Goal: Contribute content

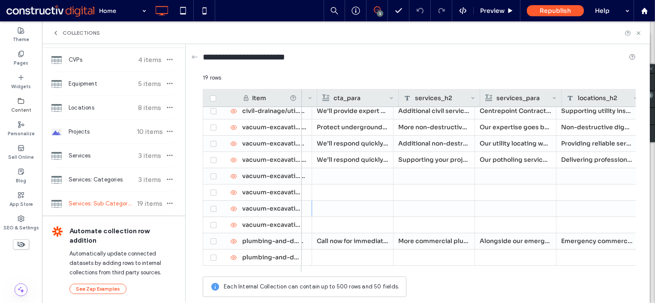
scroll to position [0, 1748]
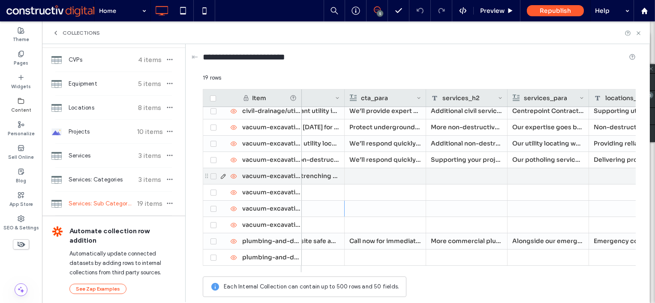
click at [381, 172] on div at bounding box center [385, 176] width 72 height 16
click at [381, 172] on div at bounding box center [385, 176] width 71 height 15
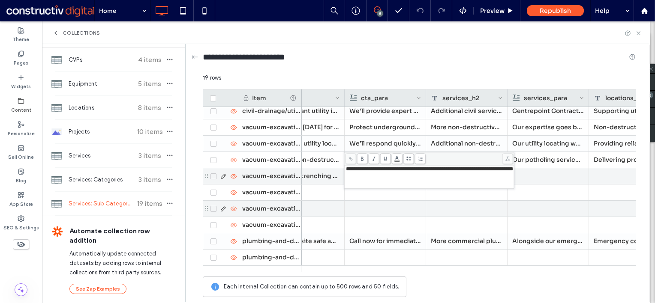
drag, startPoint x: 369, startPoint y: 203, endPoint x: 380, endPoint y: 203, distance: 11.1
click at [370, 203] on div at bounding box center [385, 209] width 72 height 16
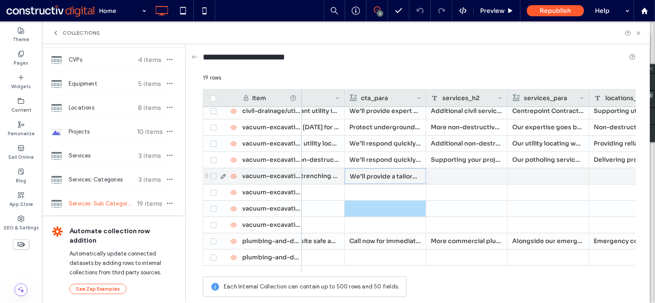
click at [486, 177] on div at bounding box center [466, 176] width 81 height 16
click at [485, 177] on div at bounding box center [466, 176] width 81 height 16
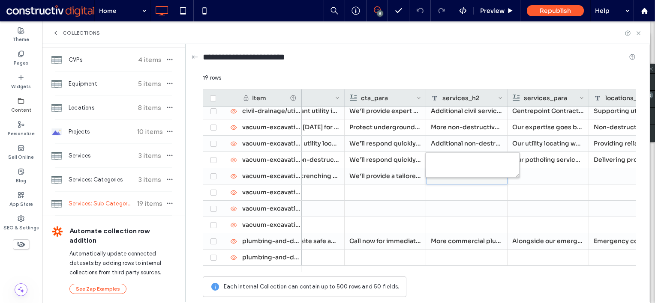
click at [466, 168] on textarea "plain-text-cell" at bounding box center [472, 165] width 94 height 26
paste textarea "**********"
type textarea "**********"
click at [561, 173] on div at bounding box center [548, 176] width 72 height 16
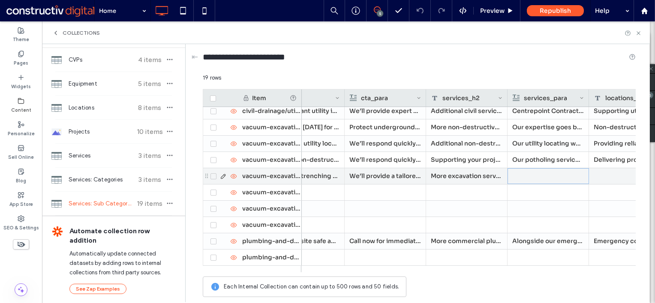
click at [556, 175] on div at bounding box center [547, 176] width 71 height 15
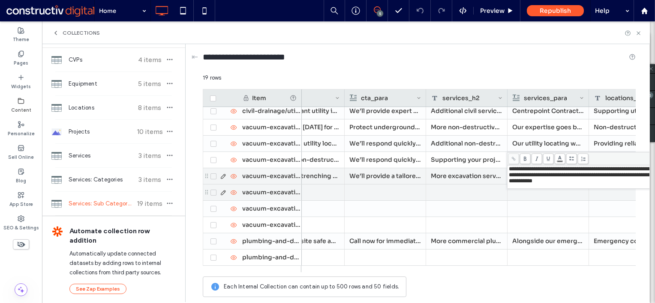
click at [473, 195] on div at bounding box center [466, 193] width 81 height 16
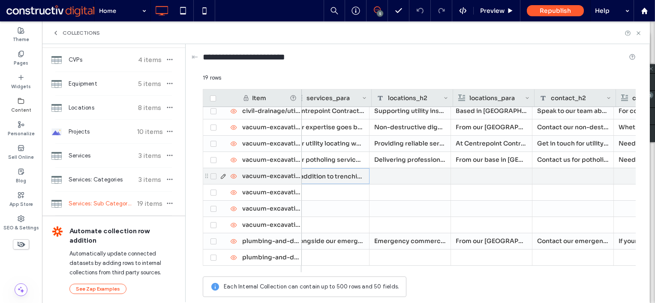
scroll to position [0, 1965]
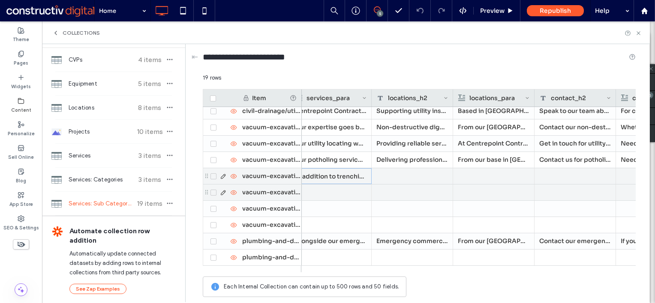
click at [408, 178] on div at bounding box center [411, 176] width 81 height 16
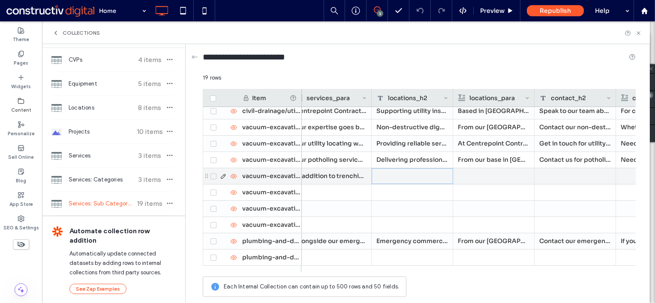
click at [414, 175] on div at bounding box center [411, 176] width 81 height 16
click at [413, 170] on textarea "plain-text-cell" at bounding box center [418, 165] width 94 height 26
paste textarea "**********"
type textarea "**********"
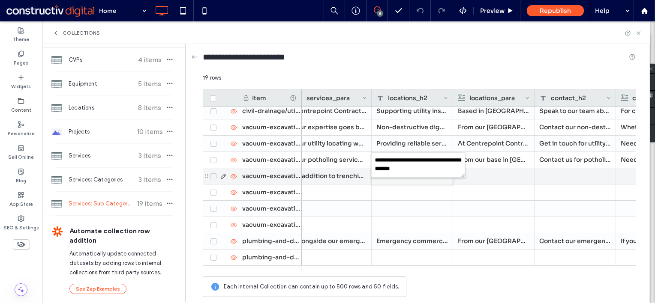
click at [511, 176] on div at bounding box center [494, 176] width 72 height 16
click at [490, 177] on div at bounding box center [493, 176] width 71 height 15
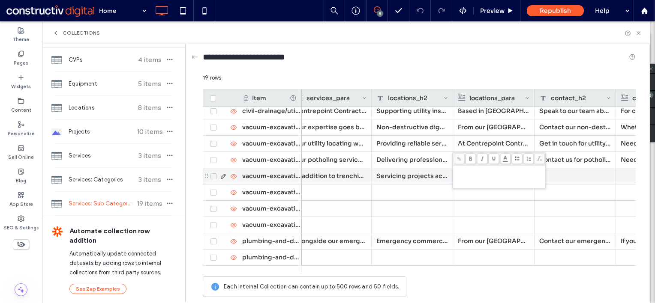
click at [488, 177] on div "Rich Text Editor" at bounding box center [499, 176] width 90 height 21
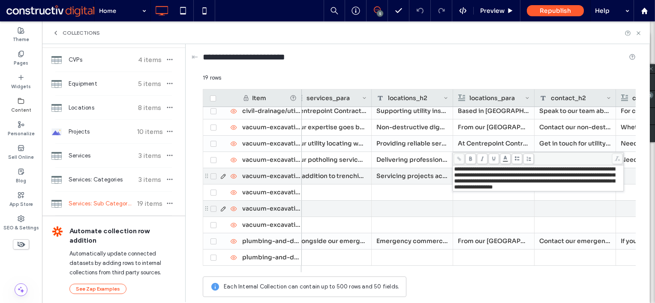
click at [475, 209] on div at bounding box center [494, 209] width 72 height 16
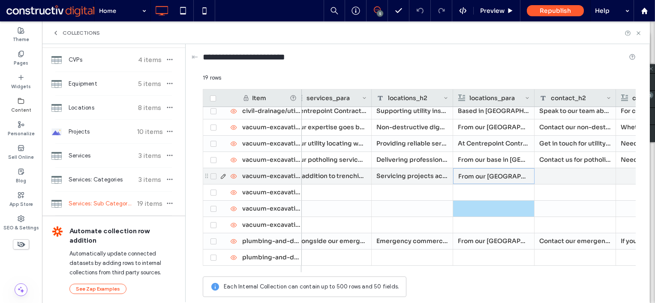
click at [554, 174] on div at bounding box center [574, 176] width 81 height 16
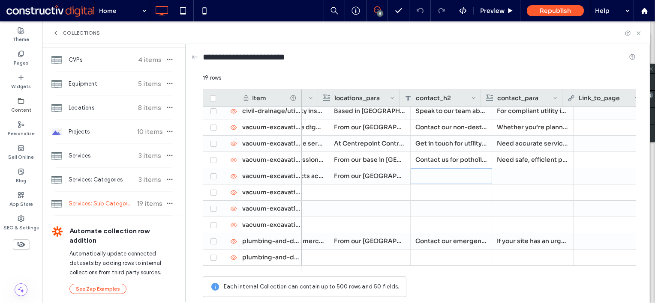
scroll to position [0, 2130]
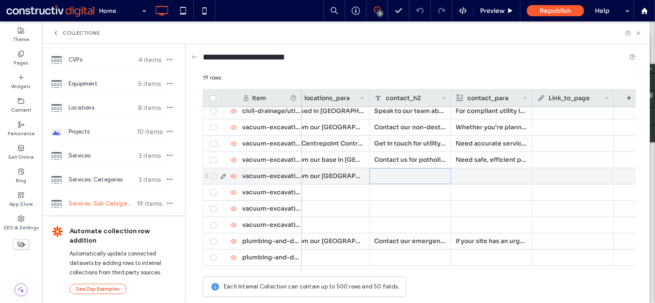
click at [396, 177] on div at bounding box center [409, 176] width 81 height 16
click at [397, 168] on textarea "plain-text-cell" at bounding box center [416, 165] width 94 height 26
paste textarea "**********"
type textarea "**********"
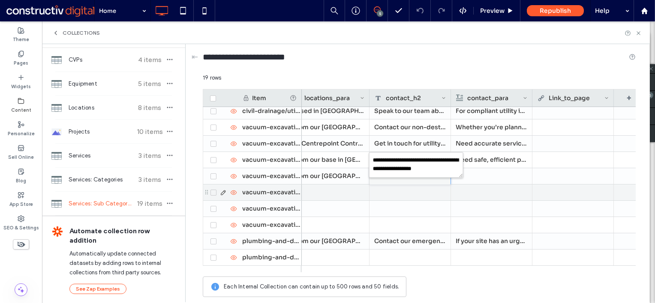
click at [404, 198] on div at bounding box center [409, 193] width 81 height 16
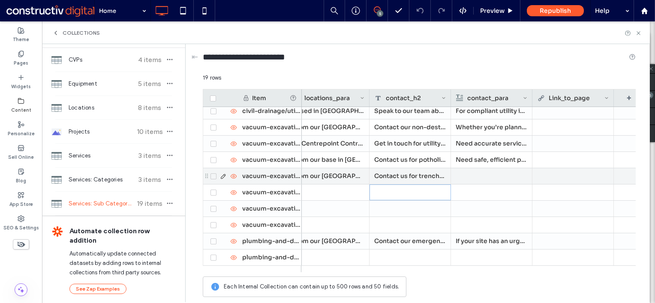
click at [497, 175] on div at bounding box center [491, 176] width 72 height 16
click at [488, 175] on div at bounding box center [491, 176] width 71 height 15
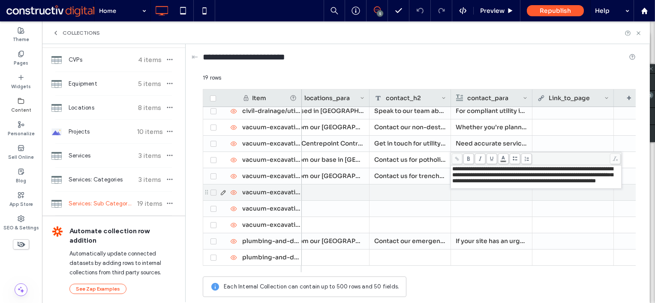
click at [400, 195] on div at bounding box center [409, 193] width 81 height 16
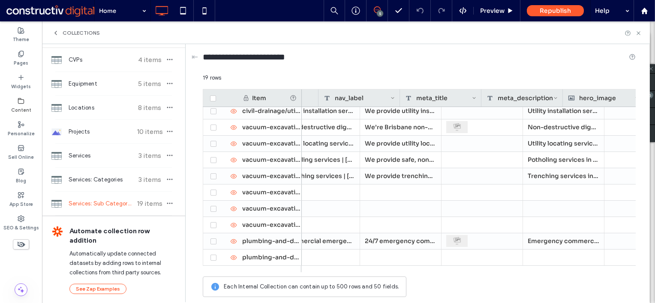
scroll to position [0, 0]
